Goal: Task Accomplishment & Management: Use online tool/utility

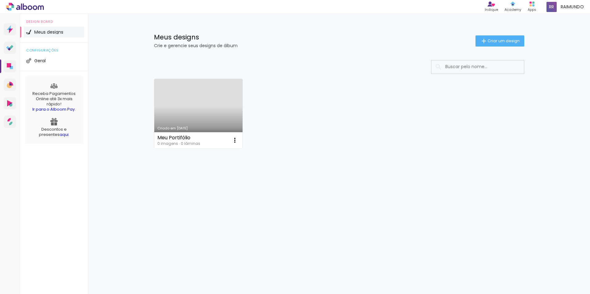
click at [57, 109] on link "Ir para o Alboom Pay" at bounding box center [53, 109] width 42 height 6
click at [232, 141] on iron-icon at bounding box center [234, 140] width 7 height 7
click at [181, 130] on div "Criado em [DATE]" at bounding box center [198, 128] width 82 height 3
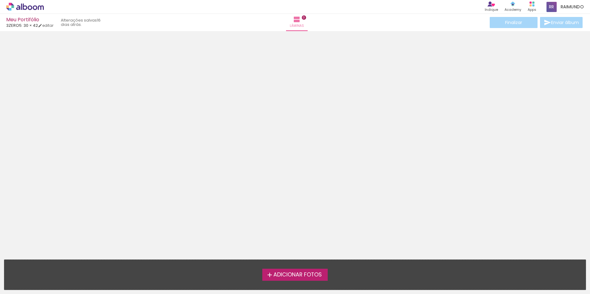
click at [285, 266] on div "Adicionar Fotos Solte suas fotos aqui..." at bounding box center [294, 275] width 581 height 30
click at [283, 273] on span "Adicionar Fotos" at bounding box center [297, 275] width 48 height 6
click at [0, 0] on input "file" at bounding box center [0, 0] width 0 height 0
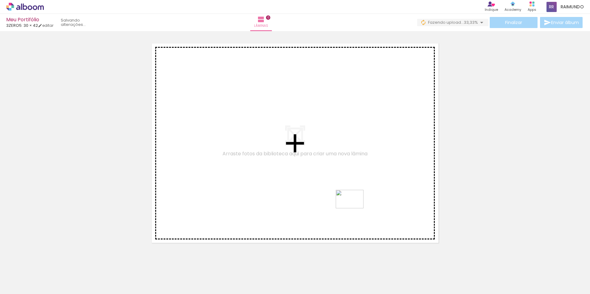
drag, startPoint x: 374, startPoint y: 278, endPoint x: 351, endPoint y: 211, distance: 70.7
click at [354, 208] on quentale-workspace at bounding box center [295, 147] width 590 height 294
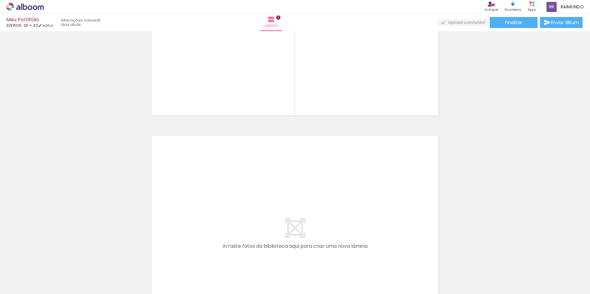
scroll to position [116, 0]
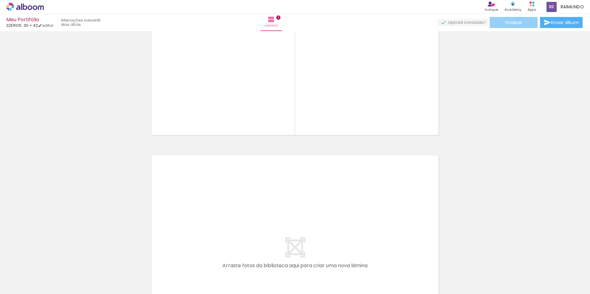
click at [516, 23] on span "Finalizar" at bounding box center [513, 22] width 17 height 4
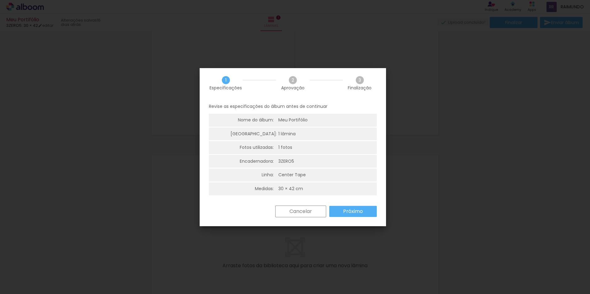
scroll to position [2, 0]
click at [0, 0] on slot "Cancelar" at bounding box center [0, 0] width 0 height 0
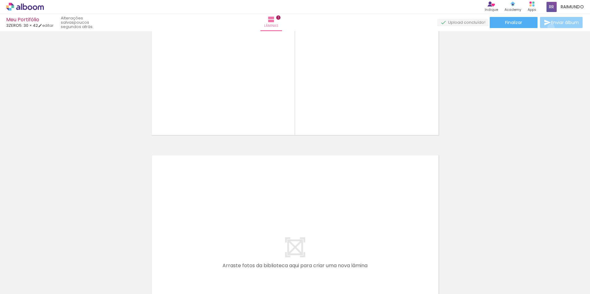
click at [549, 27] on paper-button "Enviar álbum" at bounding box center [561, 22] width 43 height 11
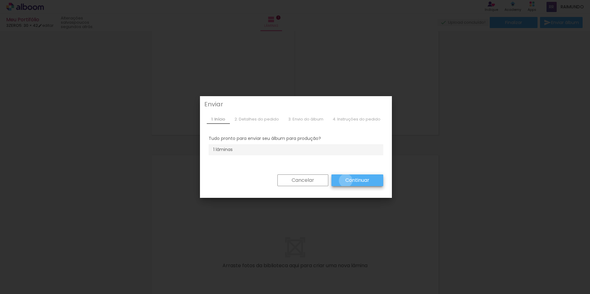
click at [0, 0] on slot "Continuar" at bounding box center [0, 0] width 0 height 0
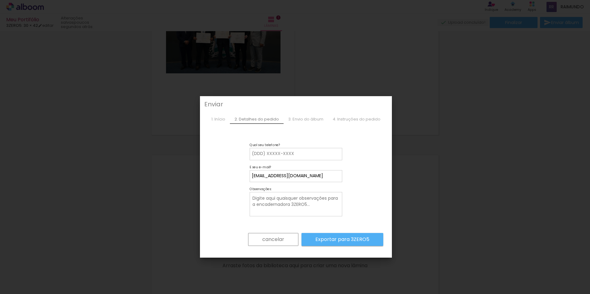
drag, startPoint x: 271, startPoint y: 248, endPoint x: 274, endPoint y: 242, distance: 6.6
click at [272, 245] on div "cancelar Exportar para 3ZERO5" at bounding box center [296, 240] width 175 height 29
click at [0, 0] on slot "cancelar" at bounding box center [0, 0] width 0 height 0
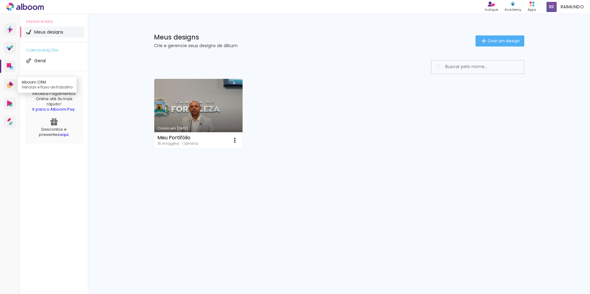
click at [12, 84] on icon at bounding box center [11, 84] width 4 height 4
click at [6, 48] on icon at bounding box center [9, 48] width 7 height 6
